Goal: Transaction & Acquisition: Purchase product/service

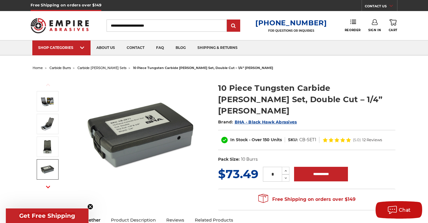
click at [46, 187] on button "Next" at bounding box center [48, 187] width 14 height 13
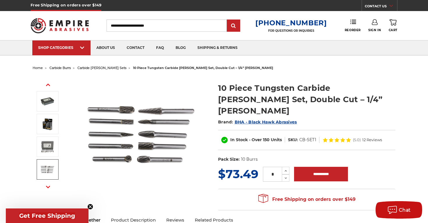
click at [47, 176] on img at bounding box center [47, 169] width 15 height 15
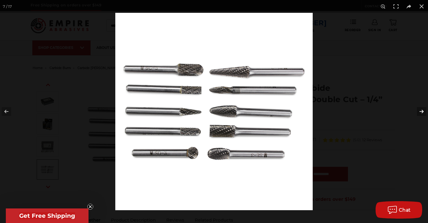
click at [420, 111] on button at bounding box center [418, 111] width 20 height 29
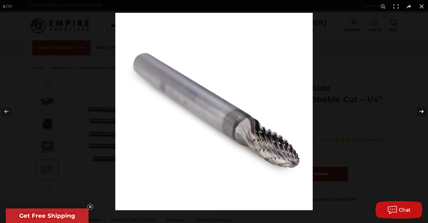
click at [420, 111] on button at bounding box center [418, 111] width 20 height 29
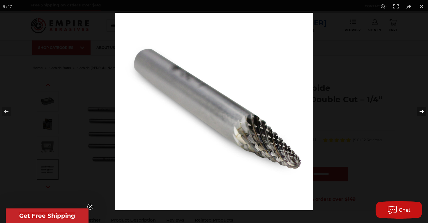
click at [420, 111] on button at bounding box center [418, 111] width 20 height 29
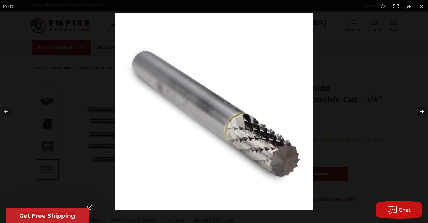
click at [420, 111] on button at bounding box center [418, 111] width 20 height 29
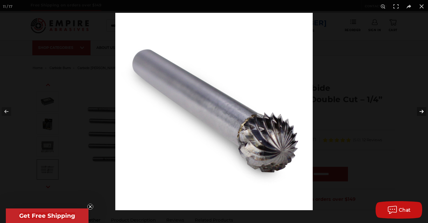
click at [420, 111] on button at bounding box center [418, 111] width 20 height 29
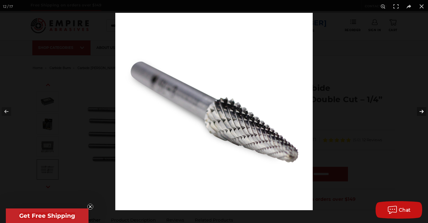
click at [420, 111] on button at bounding box center [418, 111] width 20 height 29
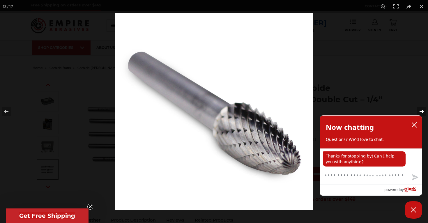
click at [420, 111] on button at bounding box center [418, 111] width 20 height 29
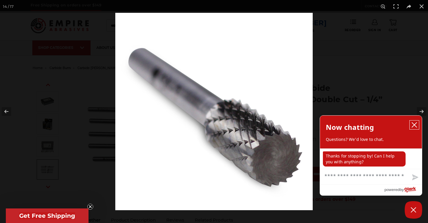
click at [414, 122] on icon "close chatbox" at bounding box center [414, 125] width 6 height 6
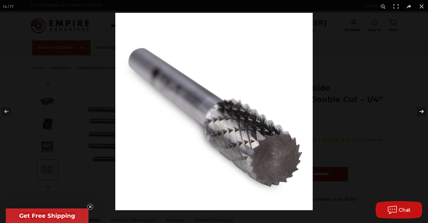
click at [422, 113] on button at bounding box center [418, 111] width 20 height 29
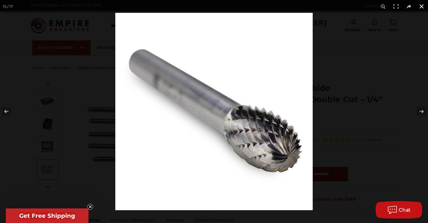
click at [365, 105] on div at bounding box center [329, 124] width 428 height 223
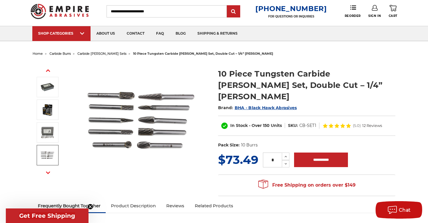
scroll to position [15, 0]
